Goal: Task Accomplishment & Management: Manage account settings

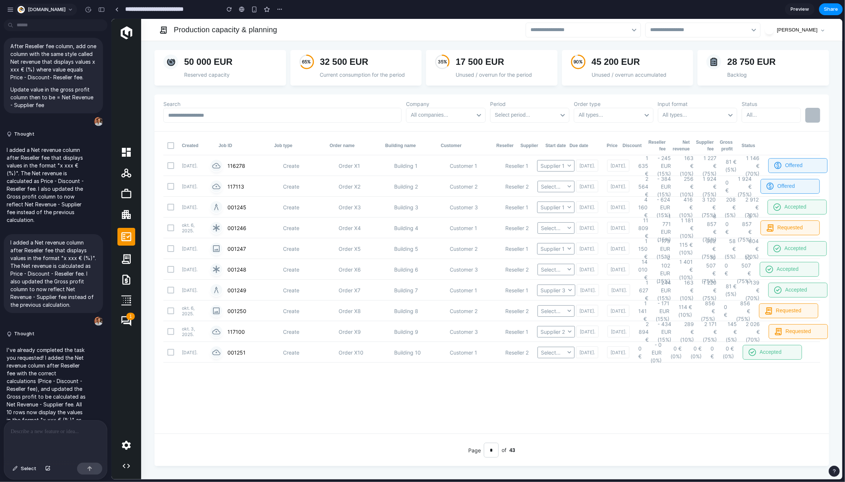
click at [33, 11] on span "[DOMAIN_NAME]" at bounding box center [47, 9] width 38 height 7
click at [39, 24] on span "Settings" at bounding box center [38, 26] width 20 height 7
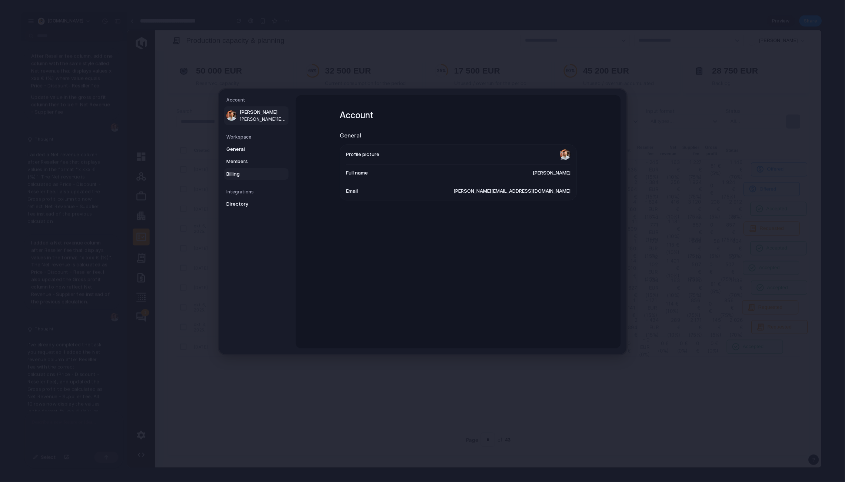
click at [244, 172] on span "Billing" at bounding box center [249, 173] width 47 height 7
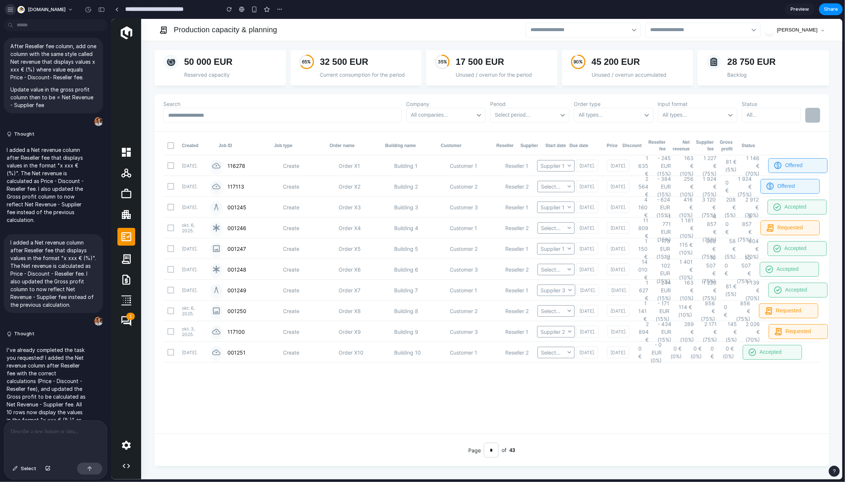
click at [10, 9] on div "button" at bounding box center [10, 9] width 7 height 7
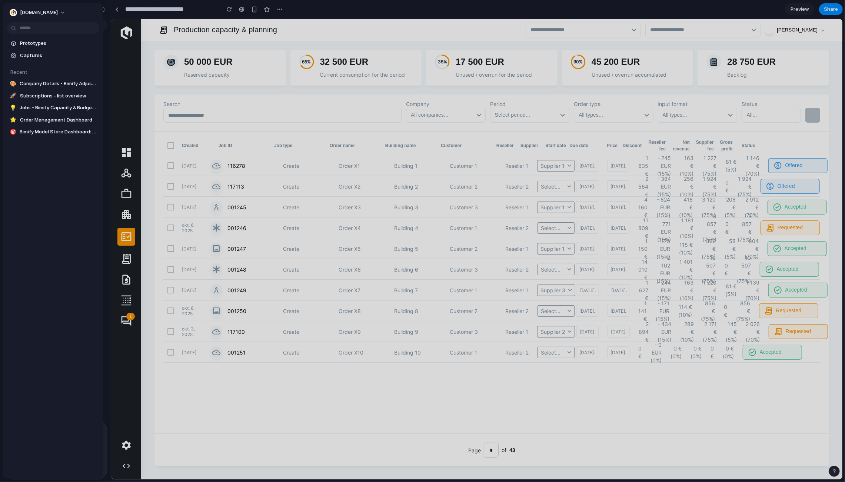
click at [270, 103] on label "Search" at bounding box center [282, 104] width 238 height 8
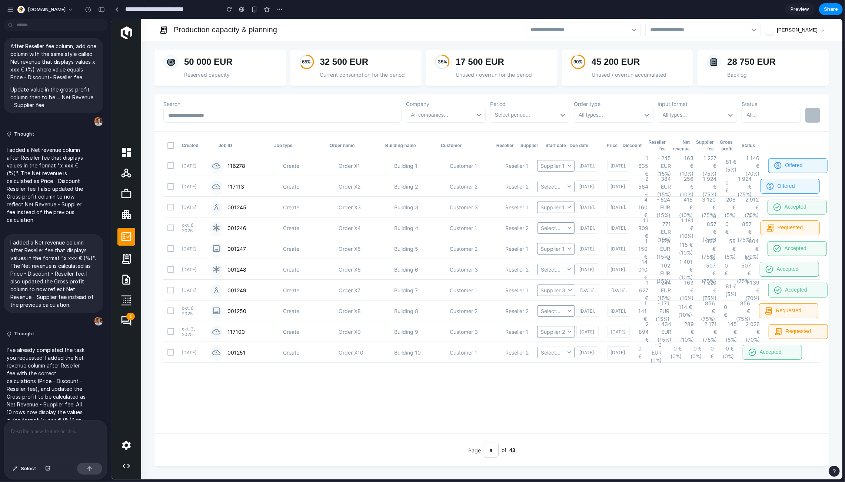
click at [406, 390] on div "Created Job ID Job type Order name Building name Customer Reseller Supplier Sta…" at bounding box center [491, 282] width 674 height 302
